Goal: Find contact information: Find contact information

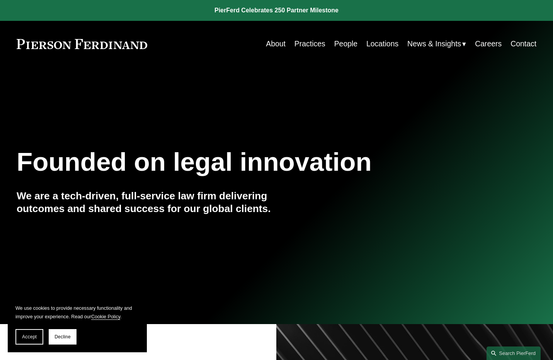
click at [319, 47] on link "Practices" at bounding box center [309, 43] width 31 height 15
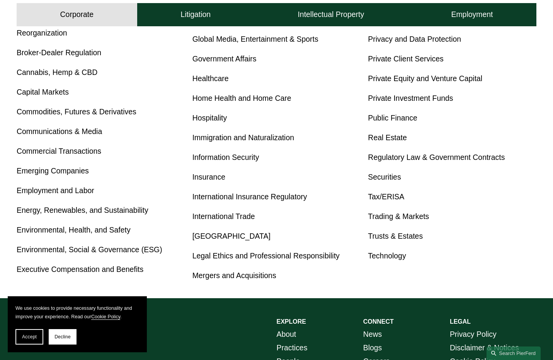
scroll to position [376, 0]
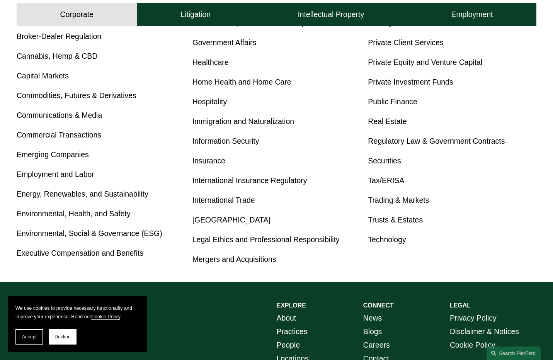
click at [219, 118] on link "Immigration and Naturalization" at bounding box center [243, 121] width 102 height 8
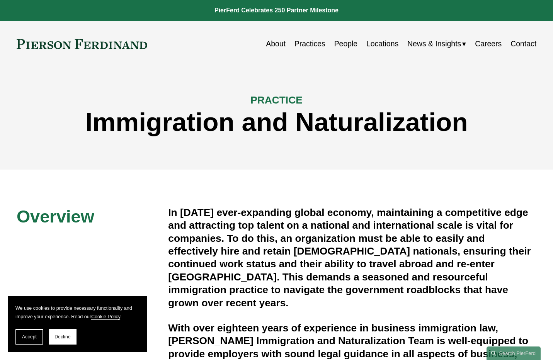
click at [341, 43] on link "People" at bounding box center [345, 43] width 23 height 15
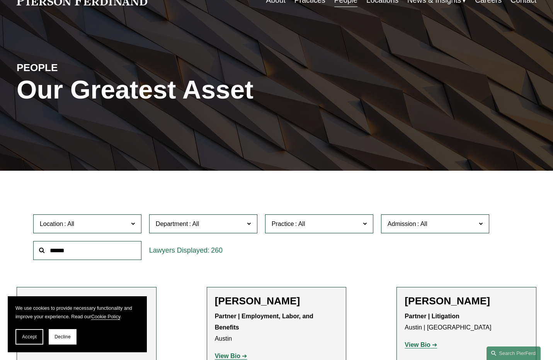
scroll to position [45, 0]
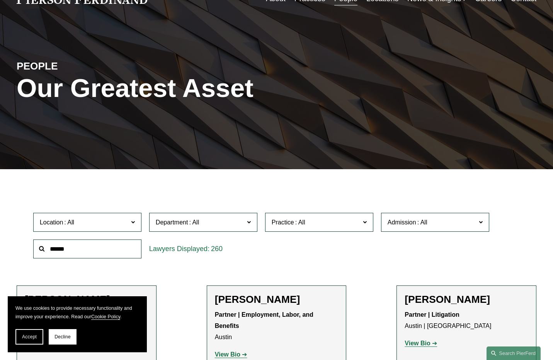
click at [232, 220] on span "Department" at bounding box center [200, 222] width 88 height 10
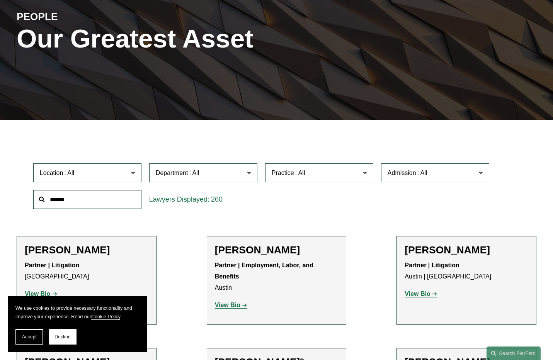
scroll to position [99, 0]
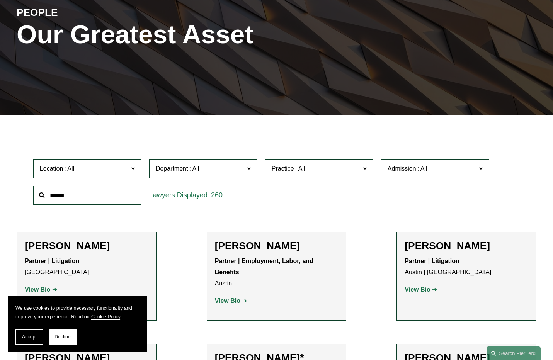
click at [310, 176] on label "Practice" at bounding box center [319, 168] width 108 height 19
click at [0, 0] on link "Immigration and Naturalization" at bounding box center [0, 0] width 0 height 0
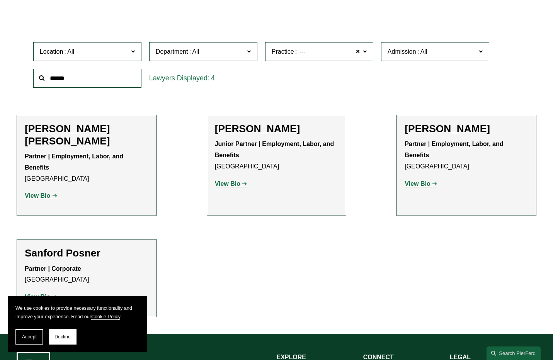
scroll to position [247, 0]
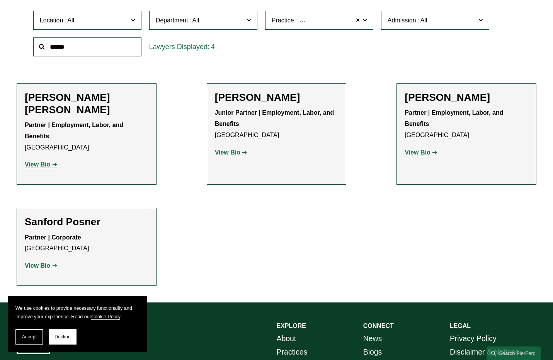
click at [47, 265] on strong "View Bio" at bounding box center [37, 265] width 25 height 7
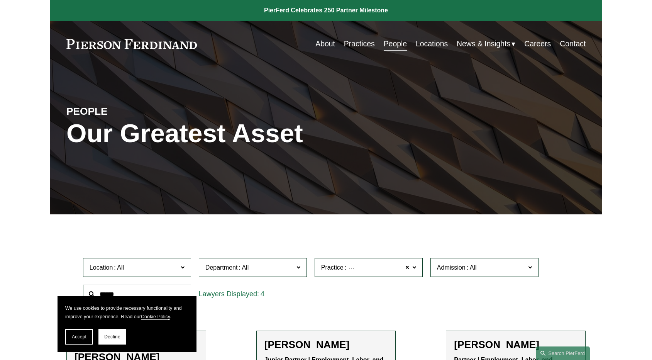
scroll to position [0, 0]
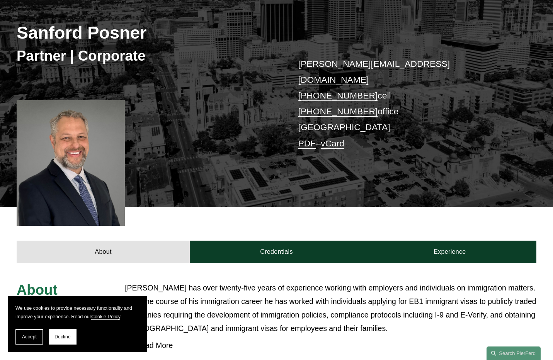
scroll to position [176, 0]
